Goal: Navigation & Orientation: Go to known website

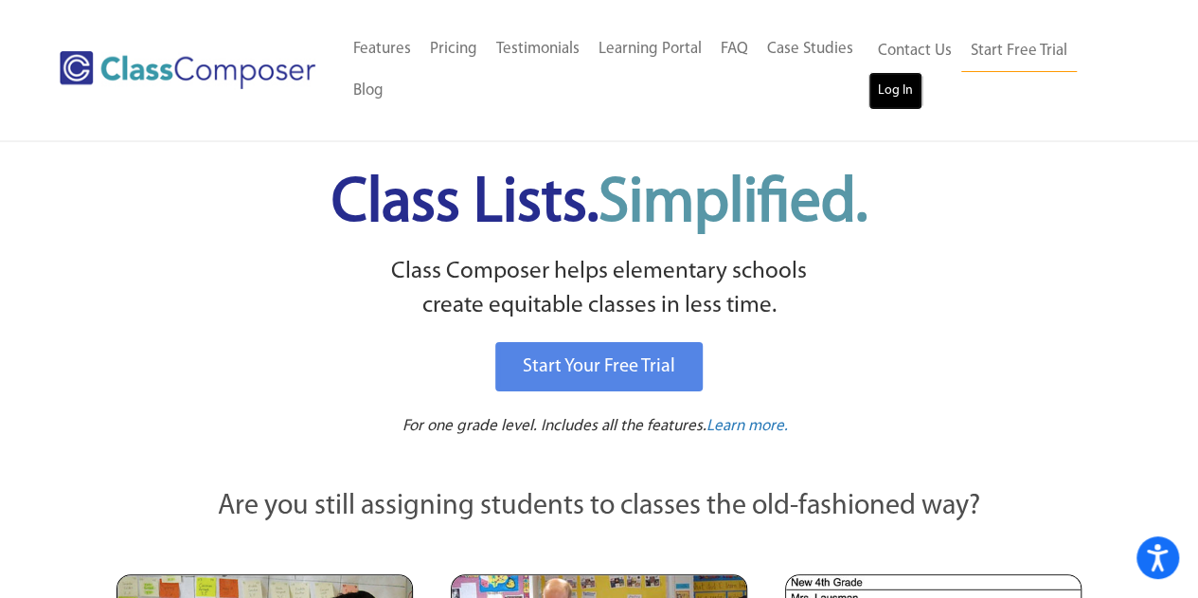
click at [892, 104] on link "Log In" at bounding box center [896, 91] width 54 height 38
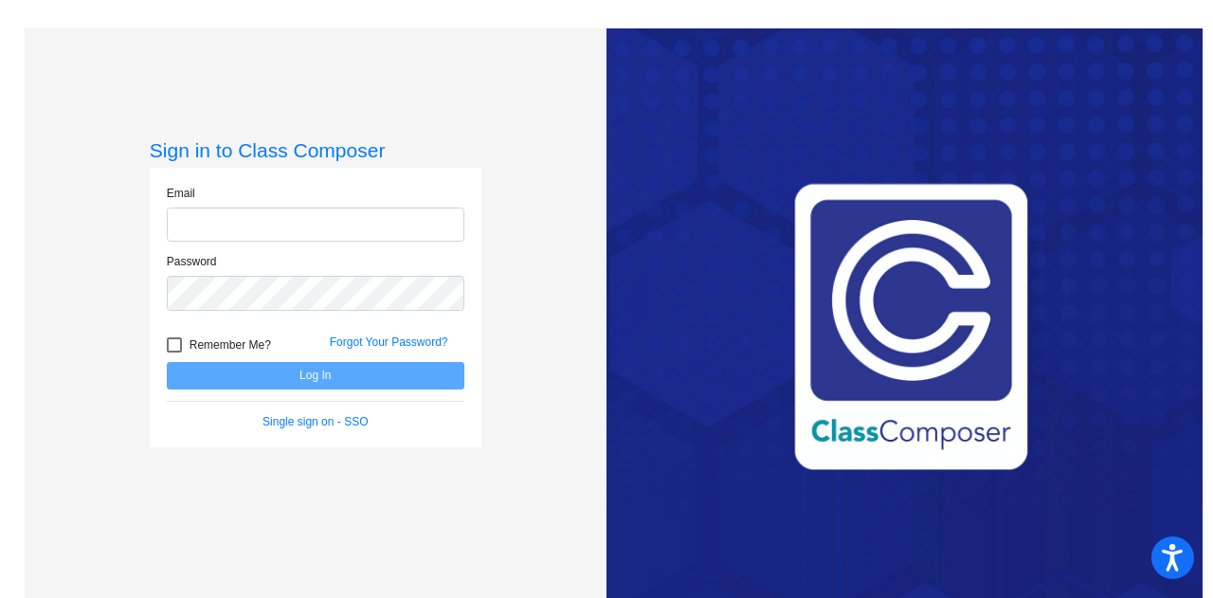
type input "[EMAIL_ADDRESS][DOMAIN_NAME]"
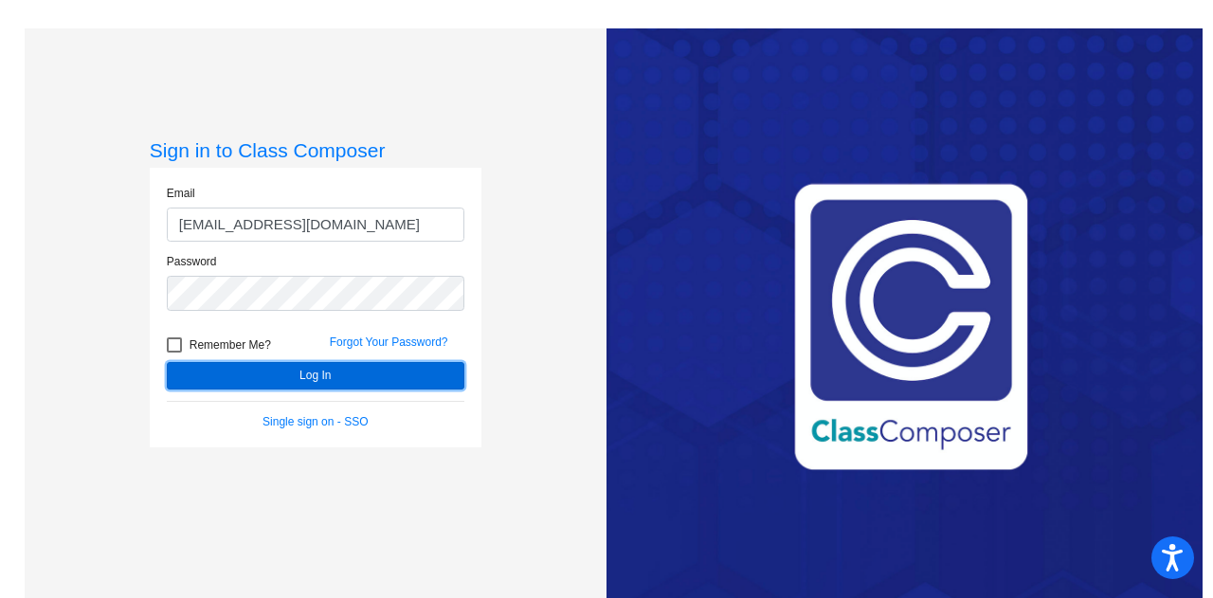
click at [329, 371] on button "Log In" at bounding box center [315, 375] width 297 height 27
